Goal: Task Accomplishment & Management: Complete application form

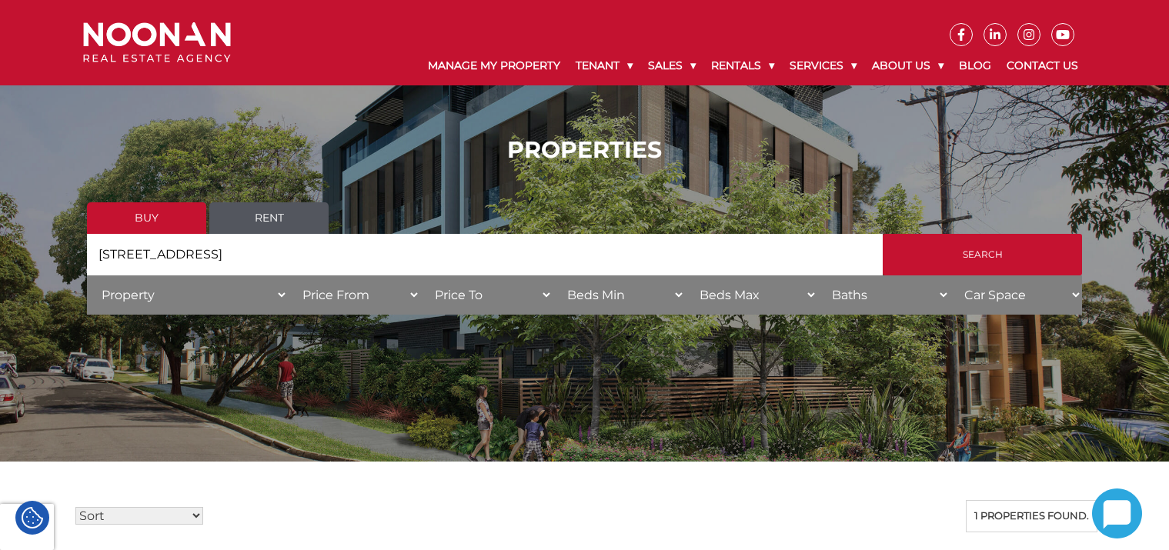
scroll to position [473, 0]
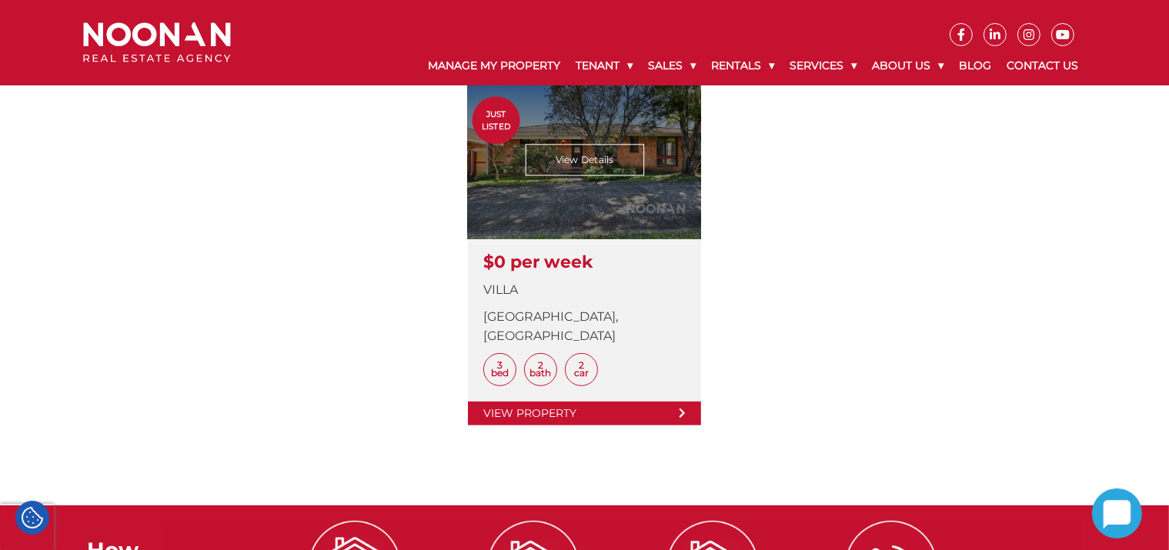
click at [587, 155] on link at bounding box center [584, 254] width 233 height 343
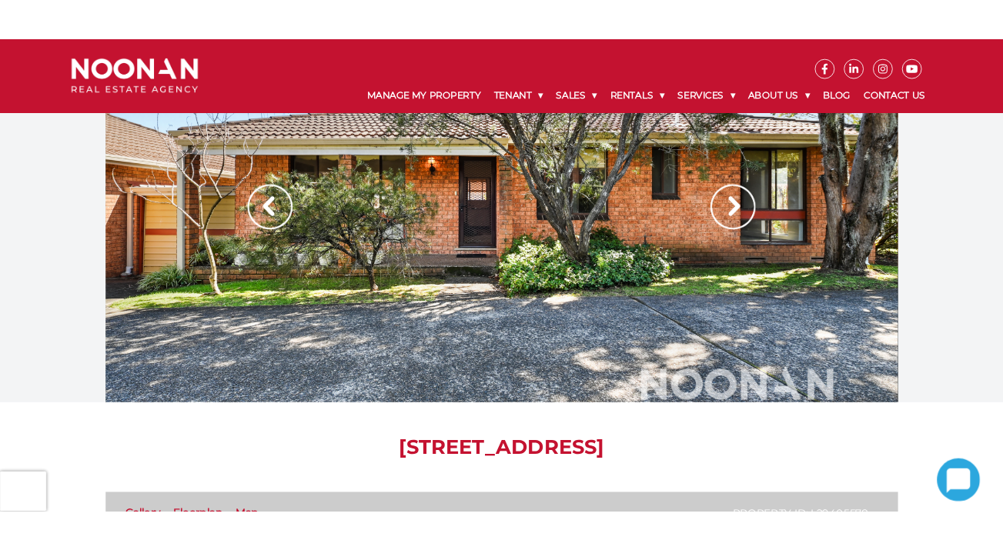
scroll to position [791, 0]
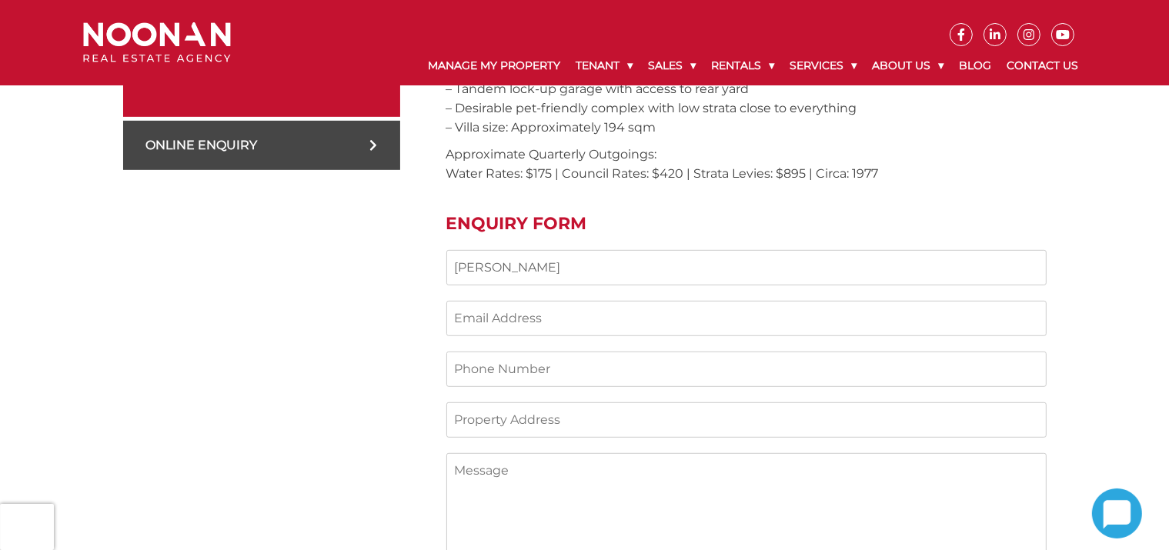
type input "[PERSON_NAME]"
type input "[EMAIL_ADDRESS][DOMAIN_NAME]"
click at [563, 403] on input "Contact form" at bounding box center [746, 420] width 600 height 35
paste input "[STREET_ADDRESS]"
type input "[STREET_ADDRESS]"
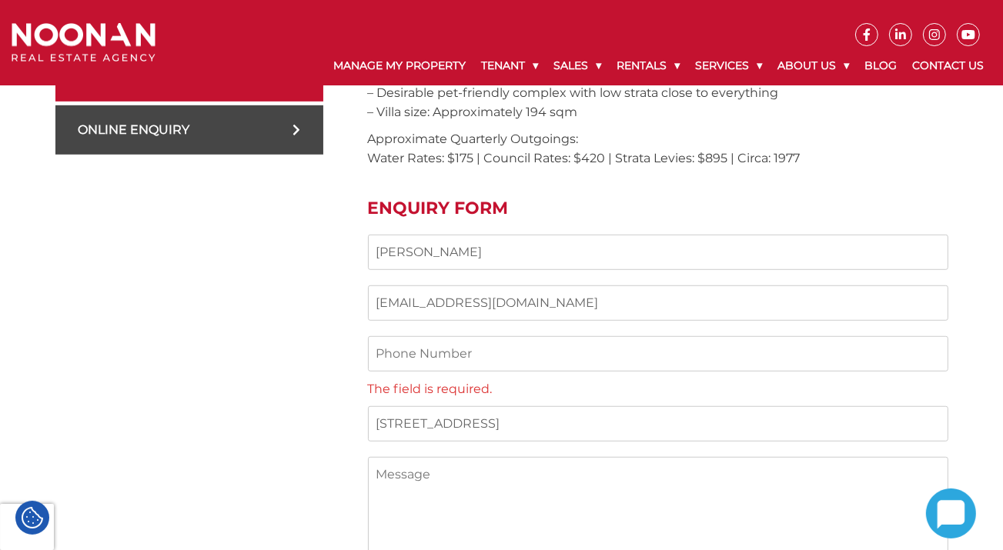
click at [705, 349] on p "The field is required." at bounding box center [658, 367] width 580 height 62
click at [483, 501] on textarea "Contact form" at bounding box center [658, 534] width 580 height 154
click at [457, 336] on input "Contact form" at bounding box center [658, 353] width 580 height 35
type input "0416807183"
click at [567, 450] on textarea "Contact form" at bounding box center [658, 515] width 580 height 154
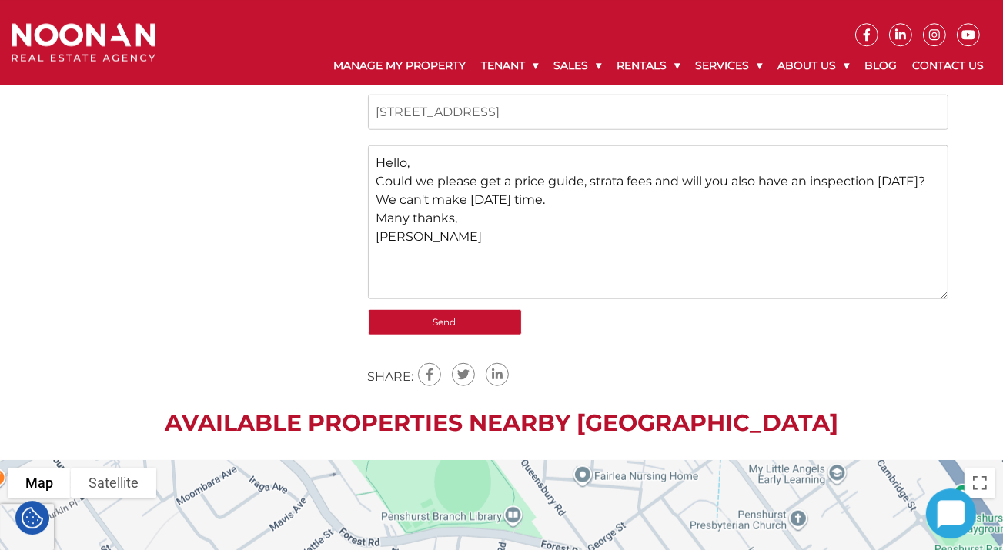
scroll to position [1205, 0]
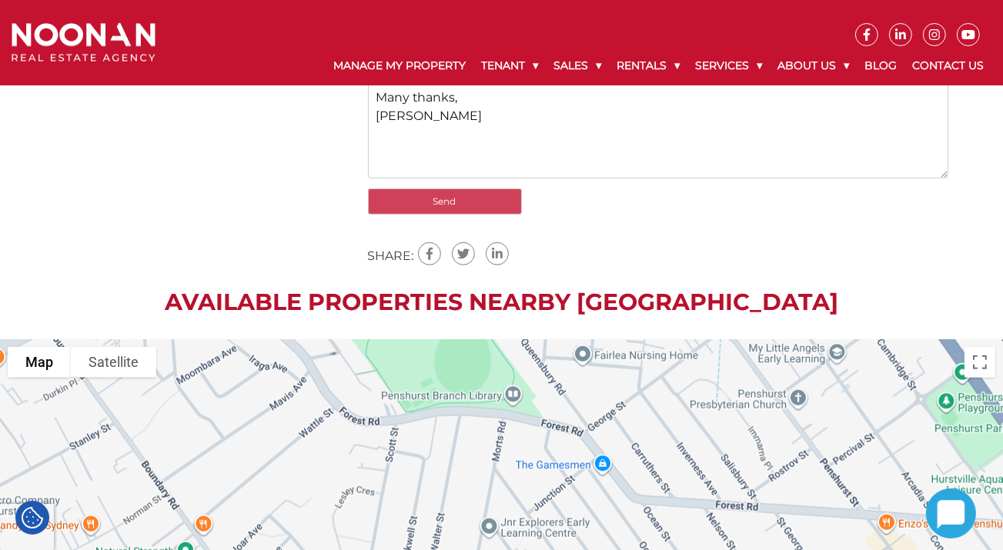
type textarea "Hello, Could we please get a price guide, strata fees and will you also have an…"
click at [493, 189] on input "Send" at bounding box center [445, 202] width 154 height 26
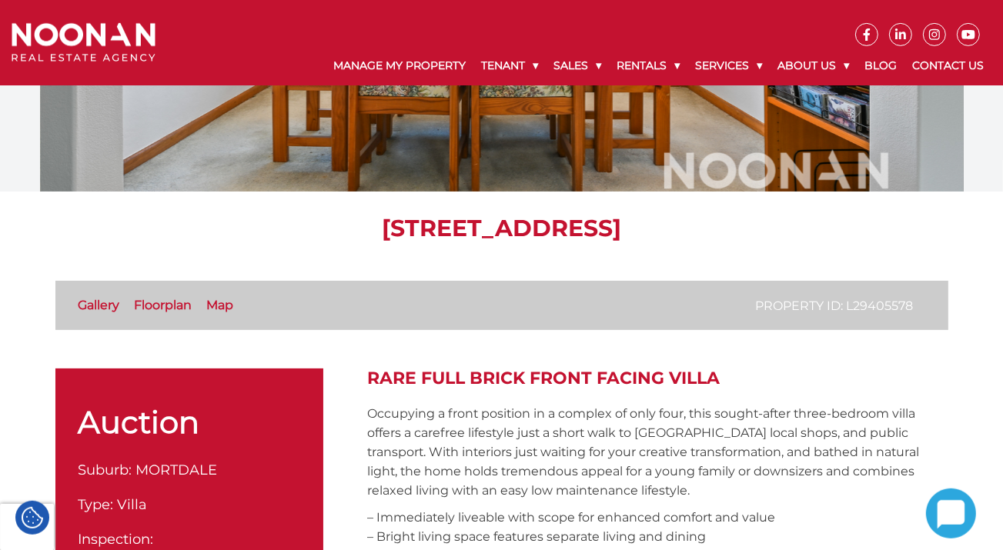
scroll to position [318, 0]
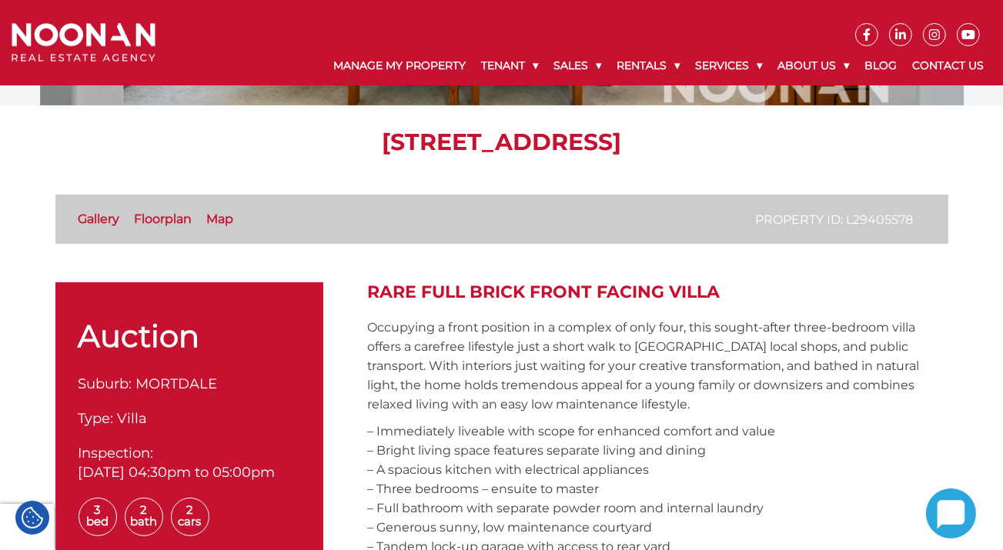
click at [207, 220] on link "Map" at bounding box center [220, 219] width 27 height 15
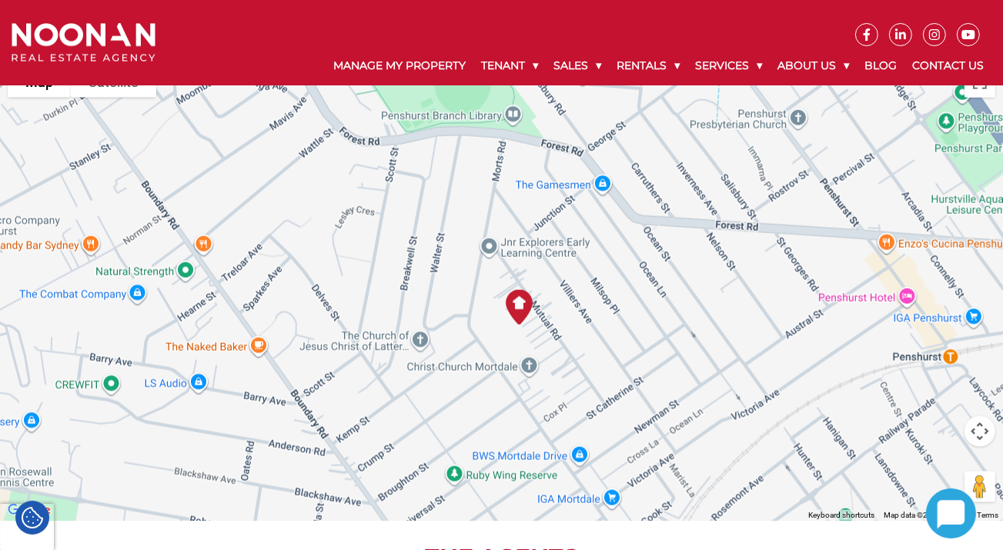
scroll to position [1554, 0]
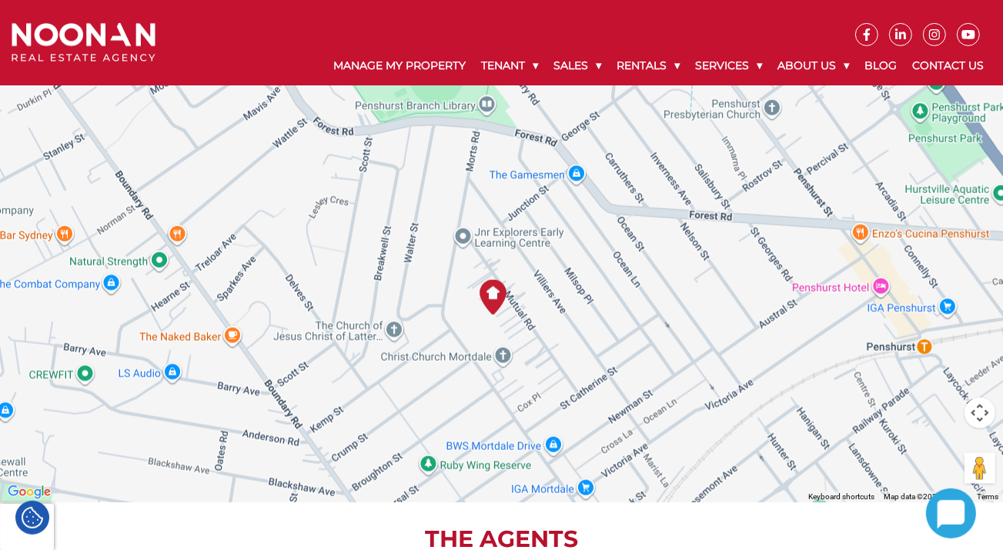
drag, startPoint x: 596, startPoint y: 301, endPoint x: 565, endPoint y: 311, distance: 32.4
click at [565, 311] on div at bounding box center [501, 272] width 1003 height 462
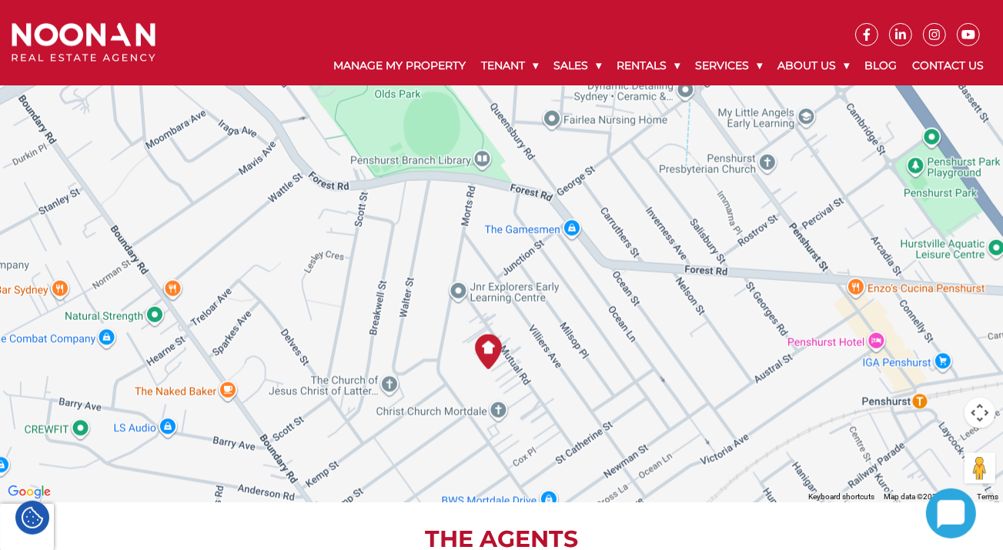
drag, startPoint x: 597, startPoint y: 264, endPoint x: 593, endPoint y: 320, distance: 56.4
click at [593, 320] on div at bounding box center [501, 272] width 1003 height 462
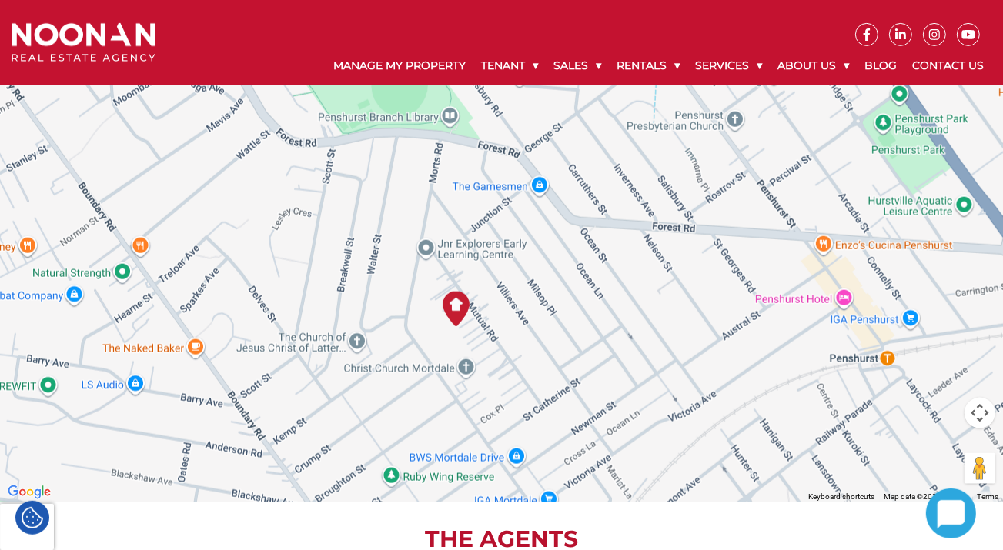
drag, startPoint x: 546, startPoint y: 319, endPoint x: 514, endPoint y: 276, distance: 53.9
click at [514, 276] on div at bounding box center [501, 272] width 1003 height 462
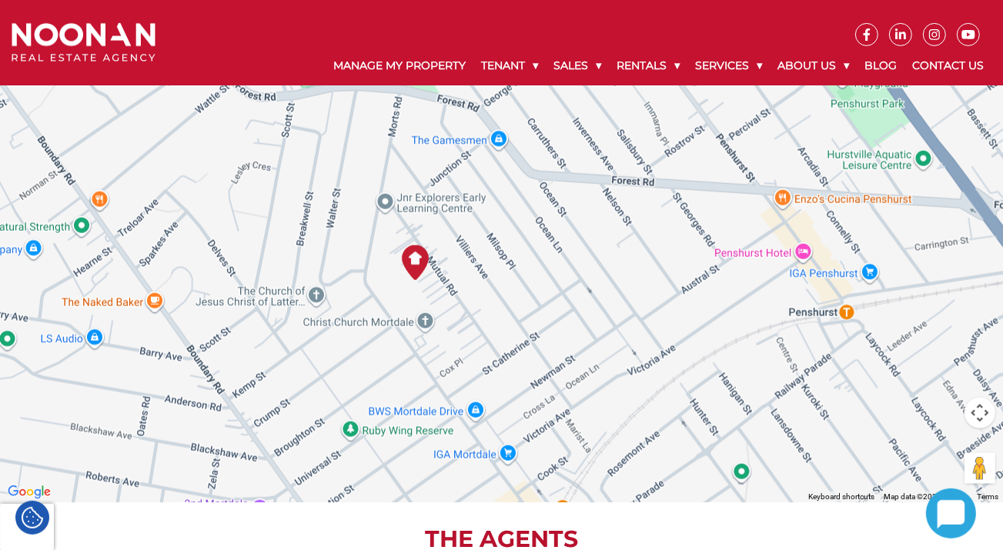
drag, startPoint x: 593, startPoint y: 289, endPoint x: 553, endPoint y: 242, distance: 61.6
click at [553, 242] on div at bounding box center [501, 272] width 1003 height 462
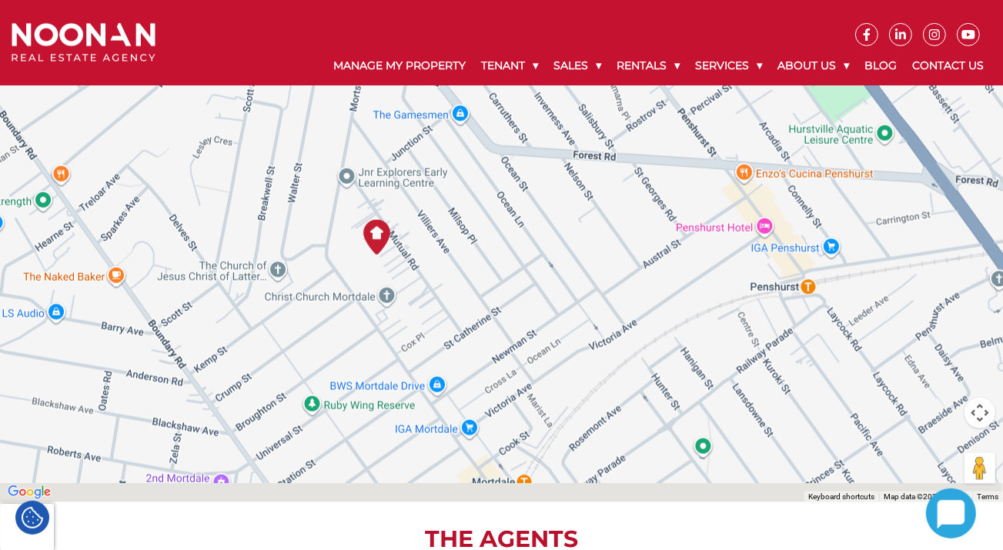
drag, startPoint x: 559, startPoint y: 316, endPoint x: 517, endPoint y: 287, distance: 50.4
click at [517, 287] on div at bounding box center [501, 272] width 1003 height 462
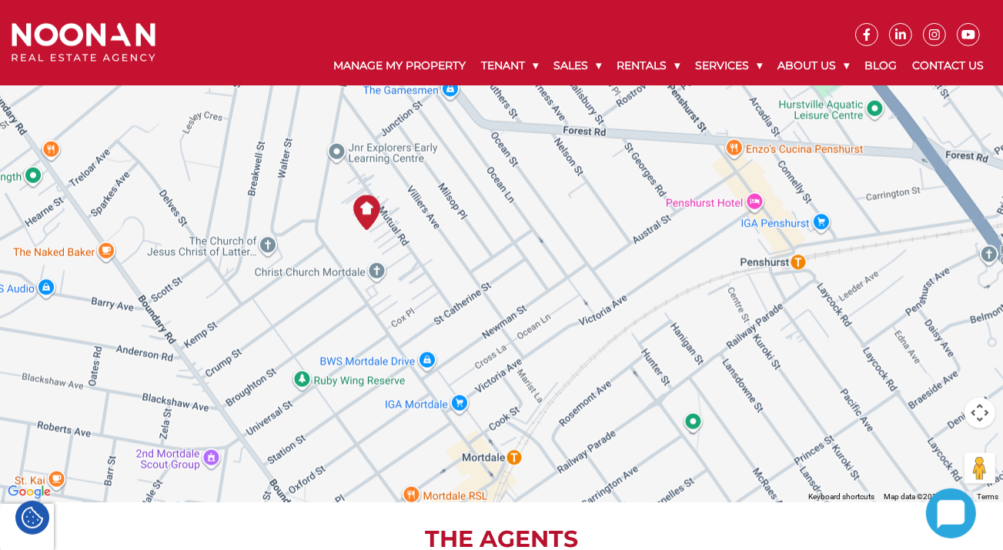
drag, startPoint x: 637, startPoint y: 304, endPoint x: 627, endPoint y: 276, distance: 29.7
click at [627, 276] on div at bounding box center [501, 272] width 1003 height 462
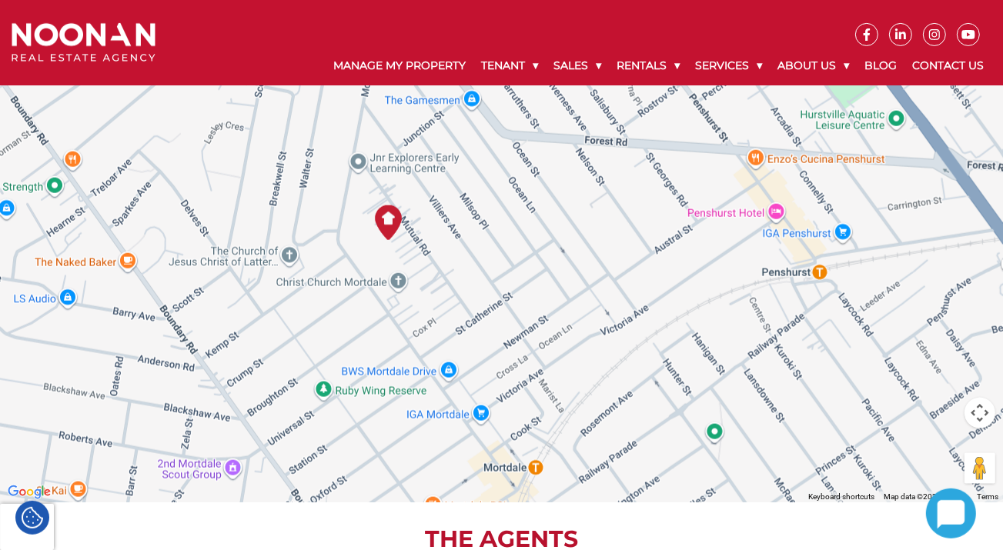
drag, startPoint x: 554, startPoint y: 302, endPoint x: 576, endPoint y: 305, distance: 21.8
click at [576, 305] on div at bounding box center [501, 272] width 1003 height 462
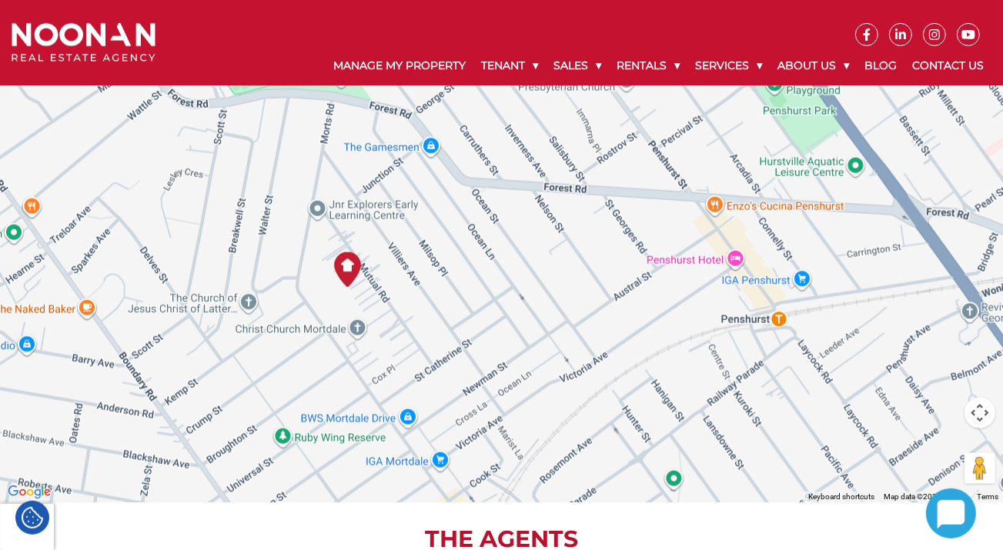
drag, startPoint x: 599, startPoint y: 234, endPoint x: 558, endPoint y: 286, distance: 66.4
click at [558, 286] on div at bounding box center [501, 272] width 1003 height 462
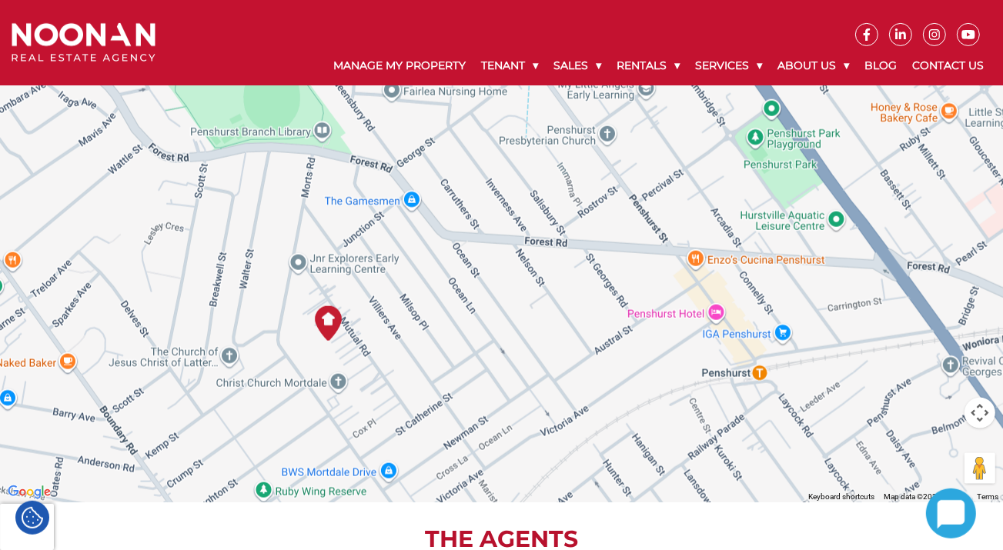
drag, startPoint x: 637, startPoint y: 258, endPoint x: 617, endPoint y: 315, distance: 60.1
click at [617, 315] on div at bounding box center [501, 272] width 1003 height 462
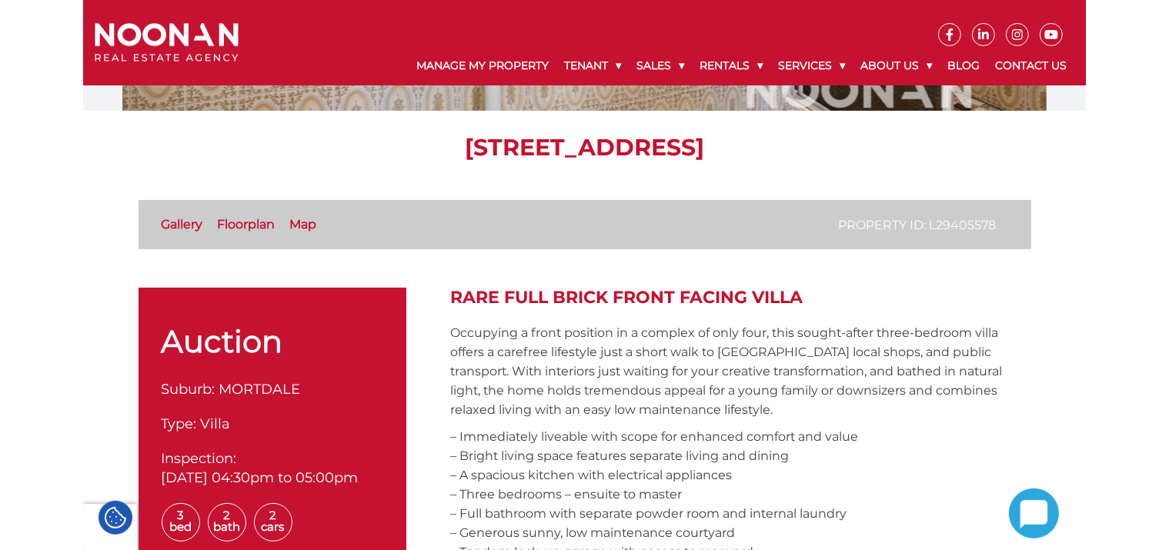
scroll to position [253, 0]
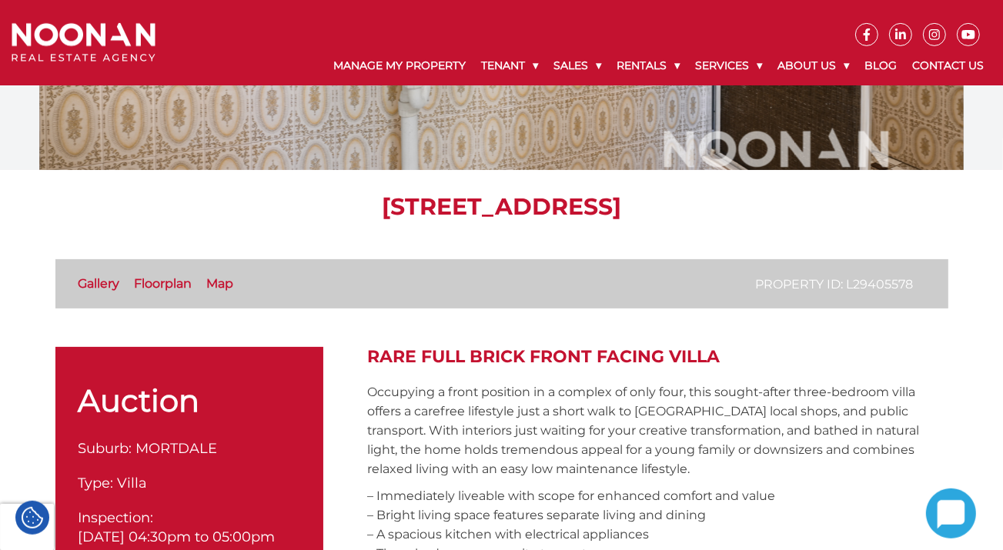
click at [165, 282] on link "Floorplan" at bounding box center [164, 283] width 58 height 15
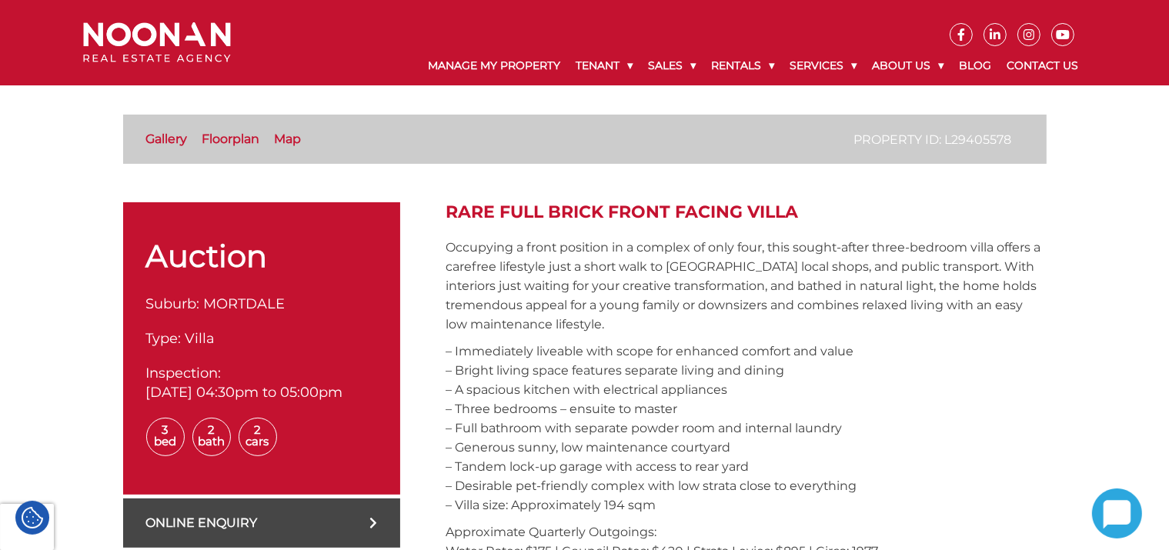
scroll to position [0, 0]
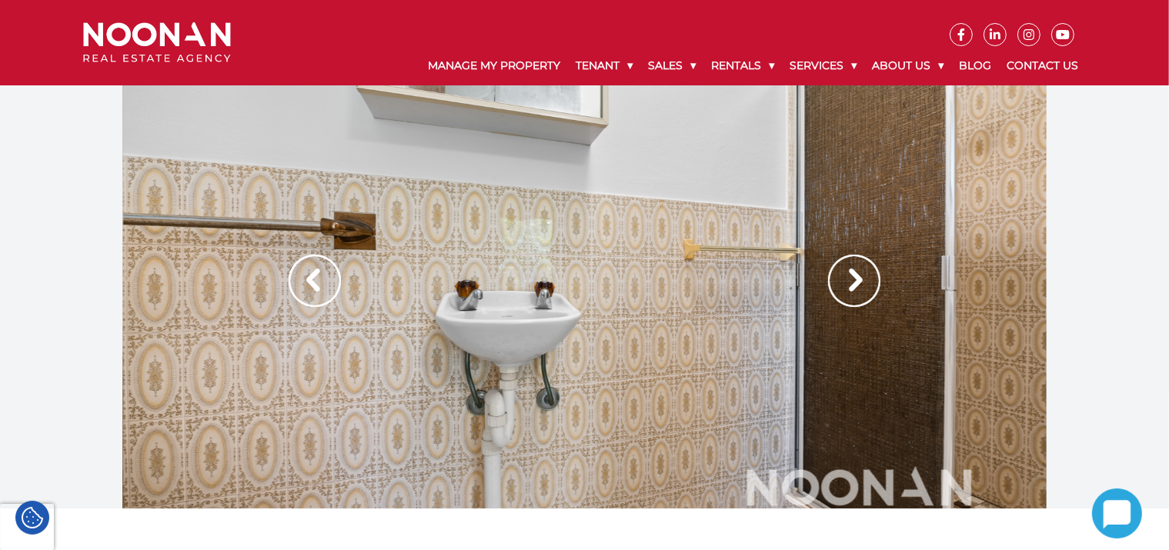
click at [1138, 176] on div at bounding box center [584, 296] width 1169 height 423
